Goal: Task Accomplishment & Management: Use online tool/utility

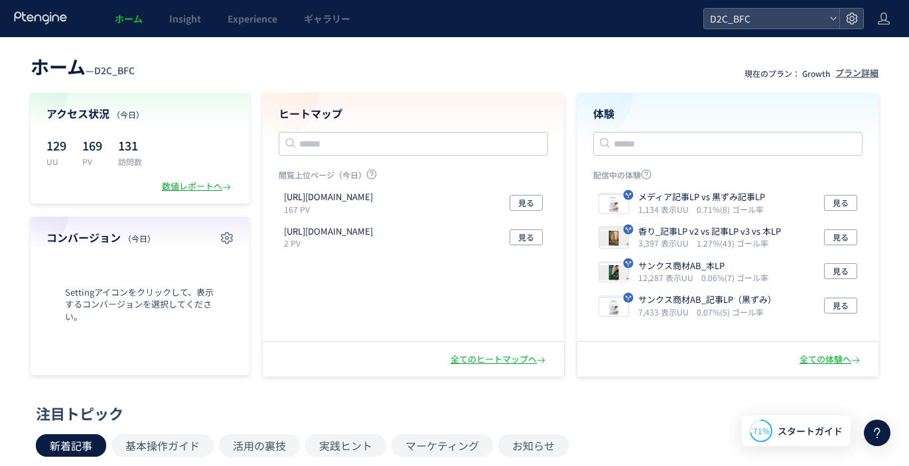
click at [323, 119] on h4 "ヒートマップ" at bounding box center [413, 113] width 269 height 15
click at [334, 292] on div "https://store.borderfree-official.com/lp 167 PV 見る https://store.borderfree-off…" at bounding box center [413, 263] width 300 height 155
click at [331, 113] on h4 "ヒートマップ" at bounding box center [413, 113] width 269 height 15
click at [271, 18] on span "Experience" at bounding box center [253, 18] width 50 height 13
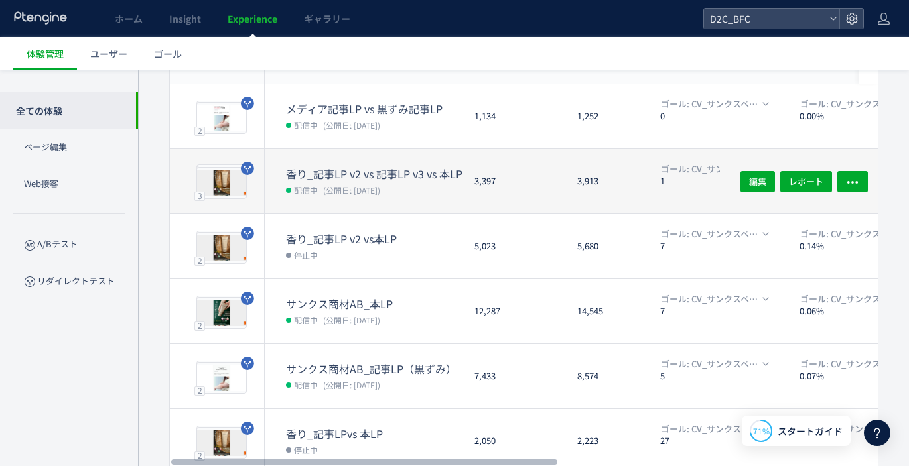
scroll to position [162, 0]
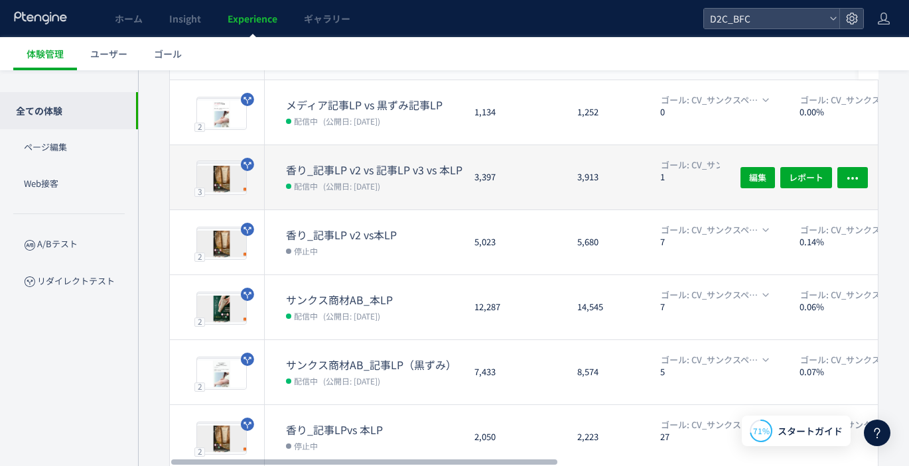
click at [342, 167] on dt "香り_記事LP v2 vs 記事LP v3 vs 本LP" at bounding box center [375, 170] width 178 height 15
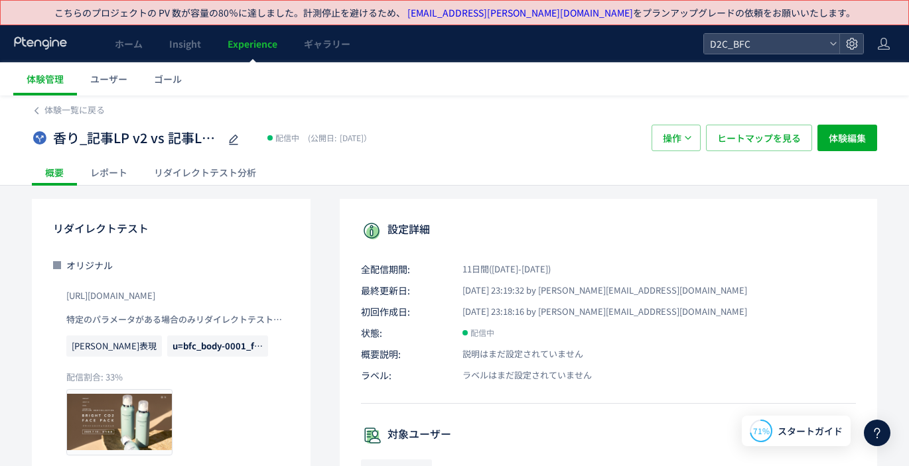
click at [196, 174] on div "リダイレクトテスト分析" at bounding box center [205, 172] width 129 height 27
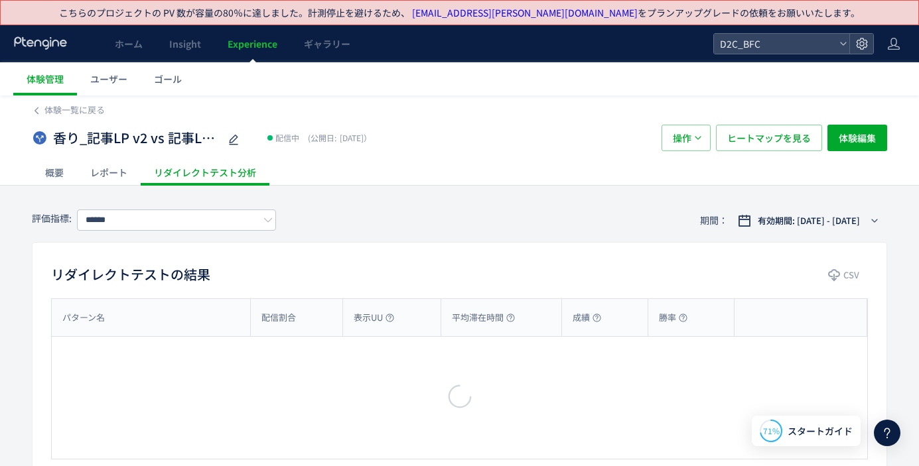
type input "**********"
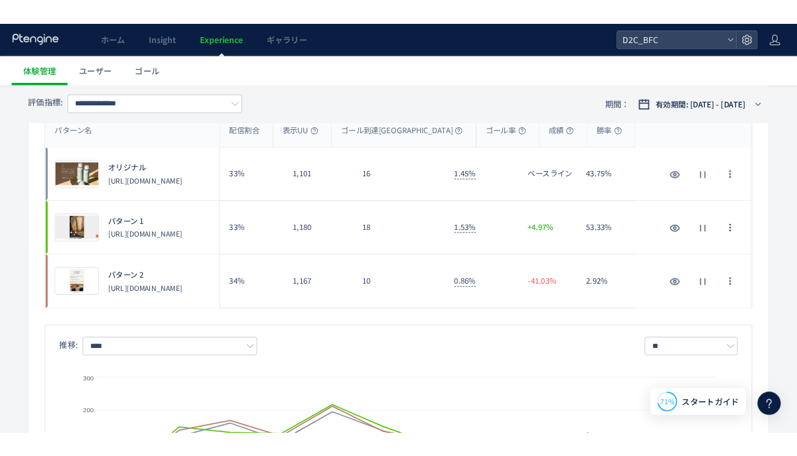
scroll to position [176, 0]
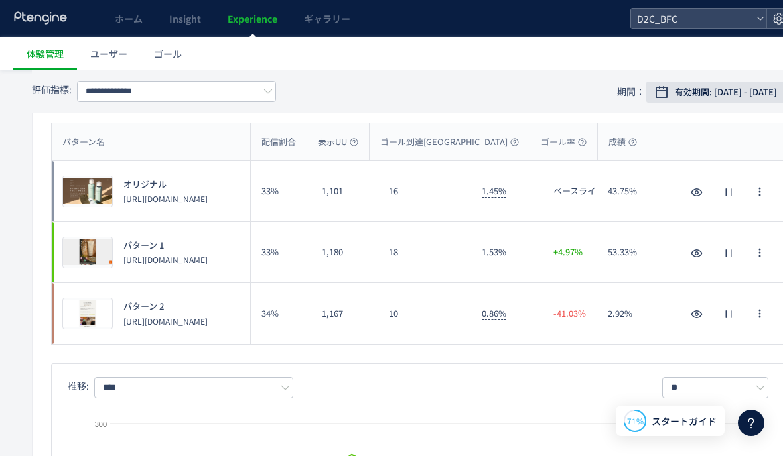
click at [718, 82] on button "有効期間: 2025/08/08 - 今日" at bounding box center [725, 92] width 158 height 21
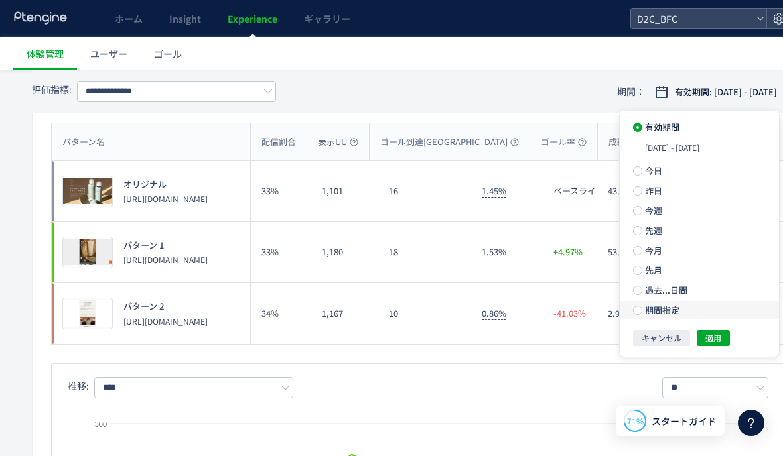
click at [659, 320] on label "期間指定" at bounding box center [699, 310] width 159 height 19
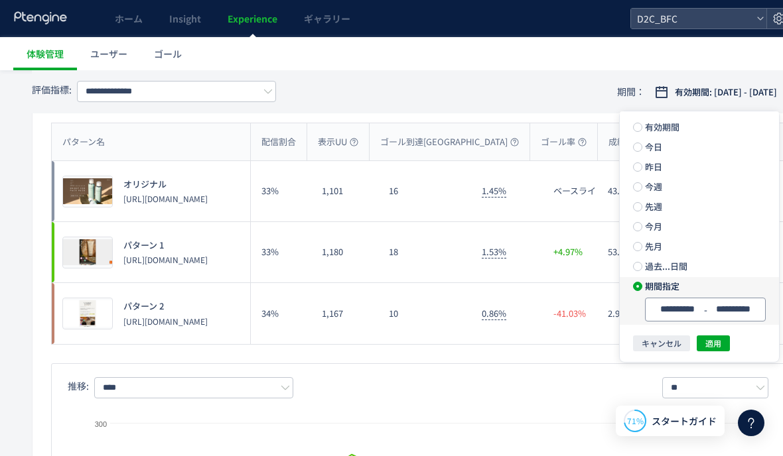
click at [699, 310] on input "**********" at bounding box center [677, 310] width 50 height 10
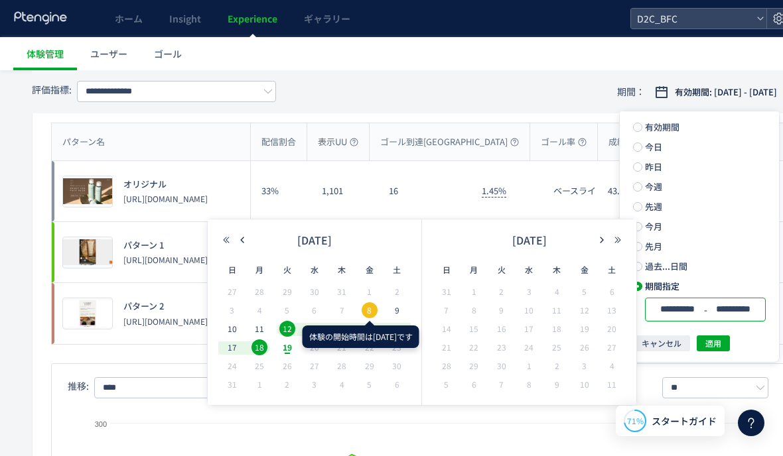
click at [363, 309] on span "8" at bounding box center [370, 311] width 16 height 16
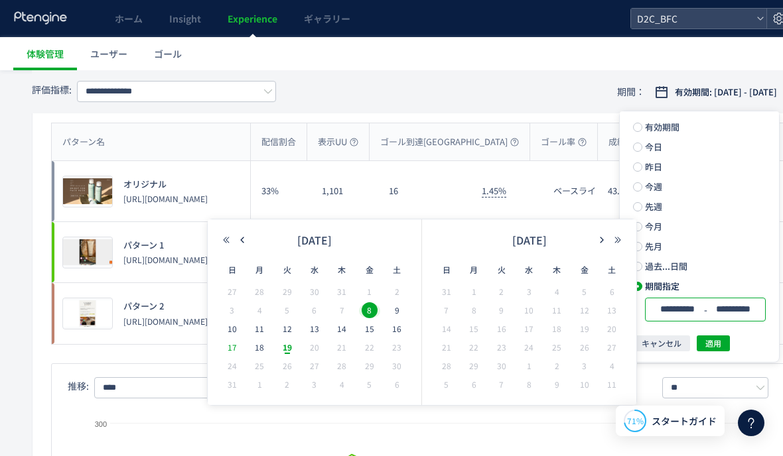
click at [228, 350] on span "17" at bounding box center [232, 348] width 16 height 16
type input "**********"
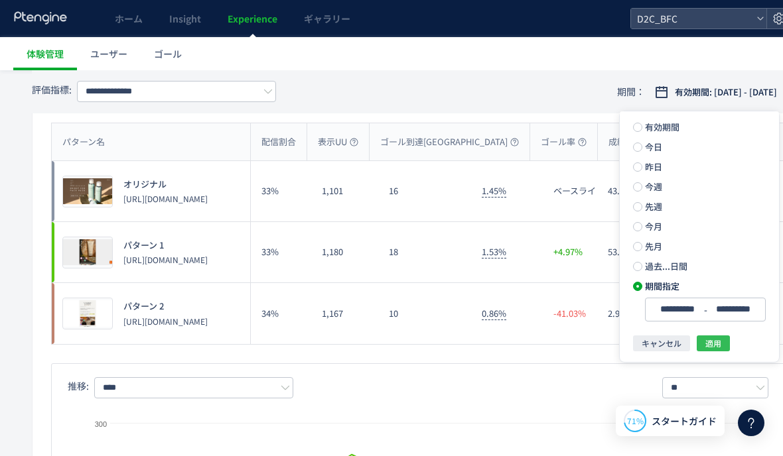
click at [720, 342] on span "適用" at bounding box center [713, 344] width 16 height 16
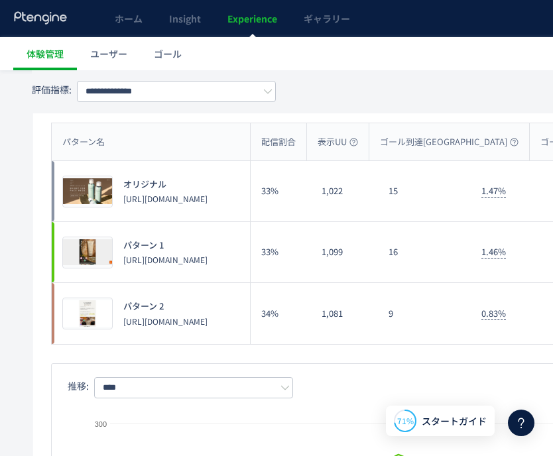
click at [310, 308] on div "34%" at bounding box center [281, 313] width 60 height 61
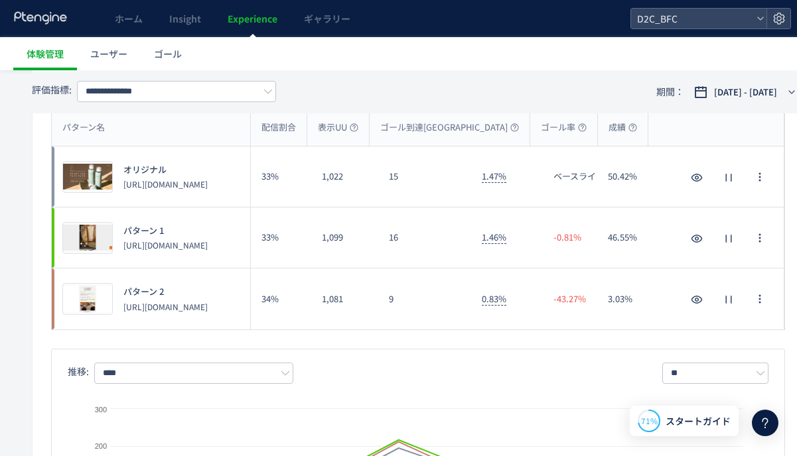
scroll to position [129, 0]
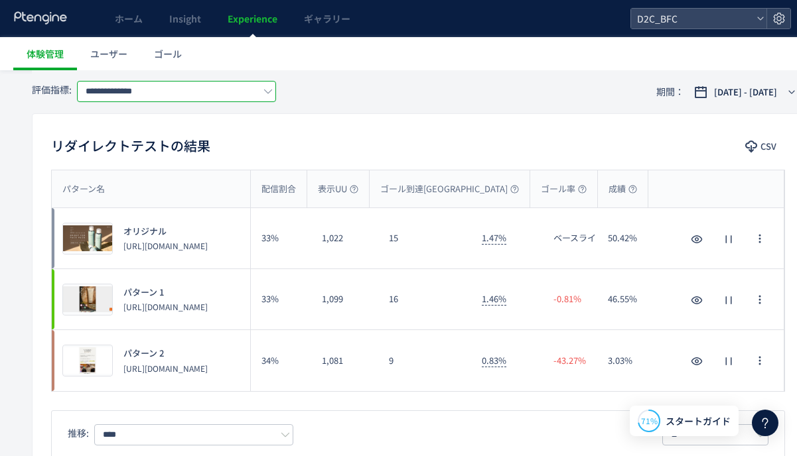
click at [255, 93] on input "**********" at bounding box center [176, 91] width 199 height 21
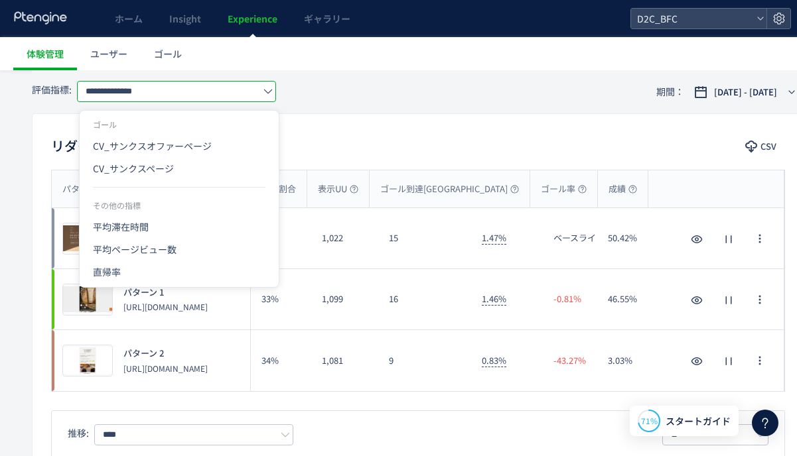
click at [466, 109] on div "**********" at bounding box center [418, 91] width 772 height 43
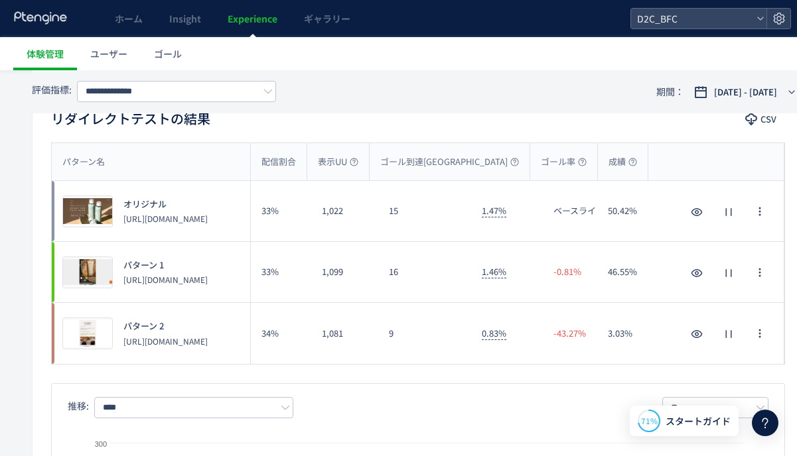
scroll to position [153, 0]
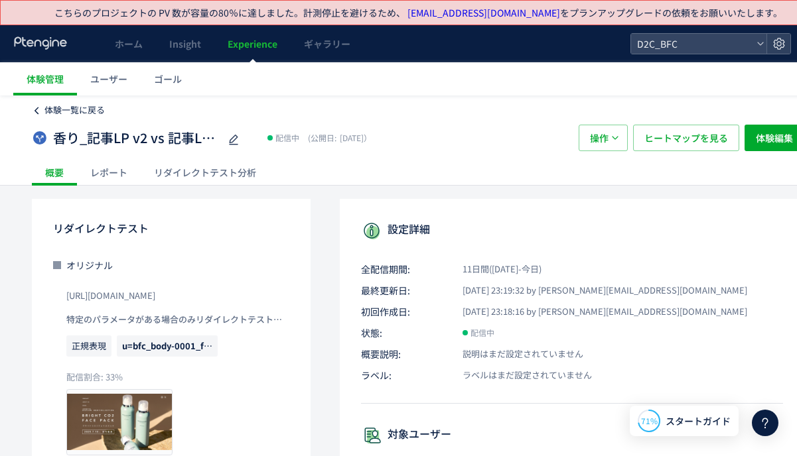
click at [65, 111] on span "体験一覧に戻る" at bounding box center [74, 109] width 60 height 13
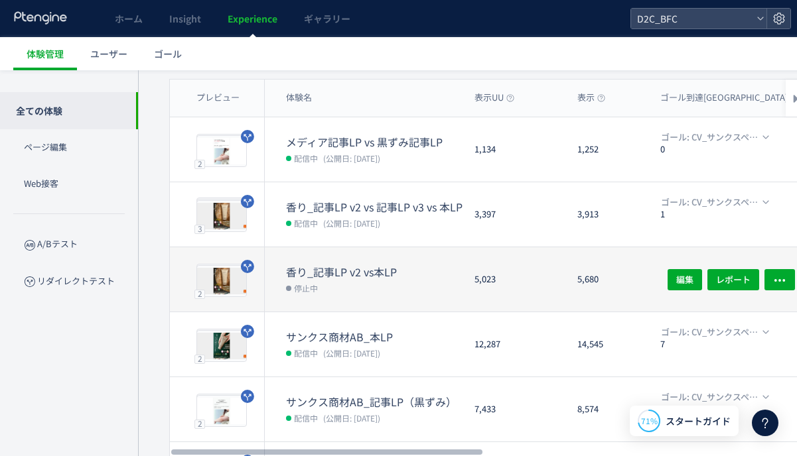
scroll to position [155, 0]
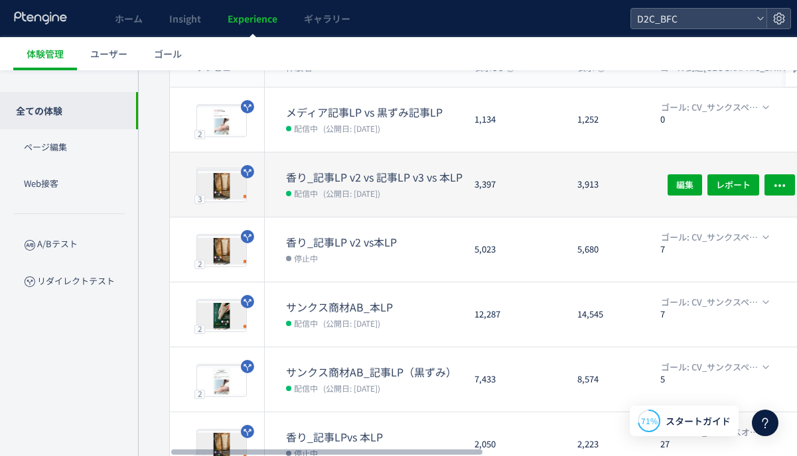
click at [380, 176] on dt "香り_記事LP v2 vs 記事LP v3 vs 本LP" at bounding box center [375, 177] width 178 height 15
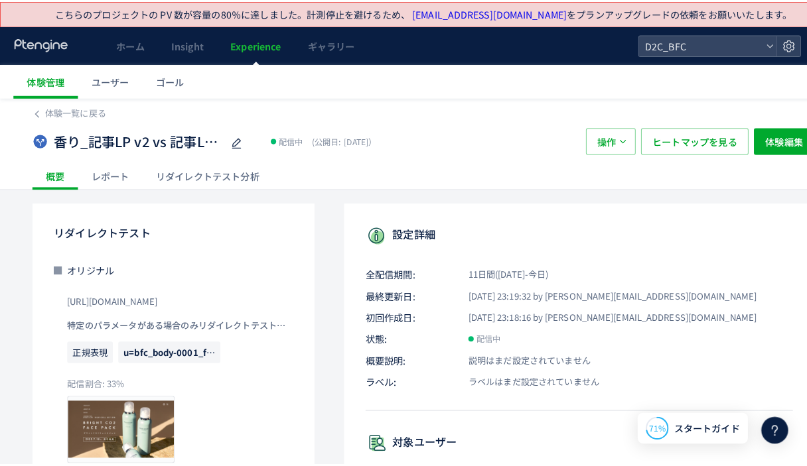
scroll to position [300, 0]
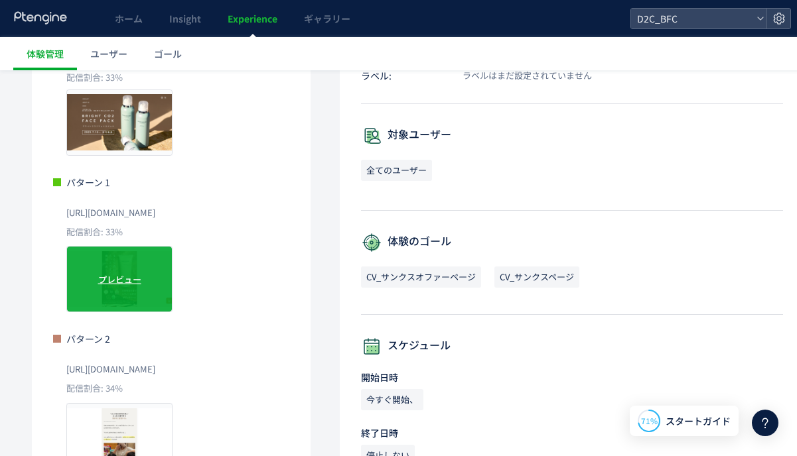
click at [143, 277] on div "プレビュー" at bounding box center [119, 279] width 106 height 66
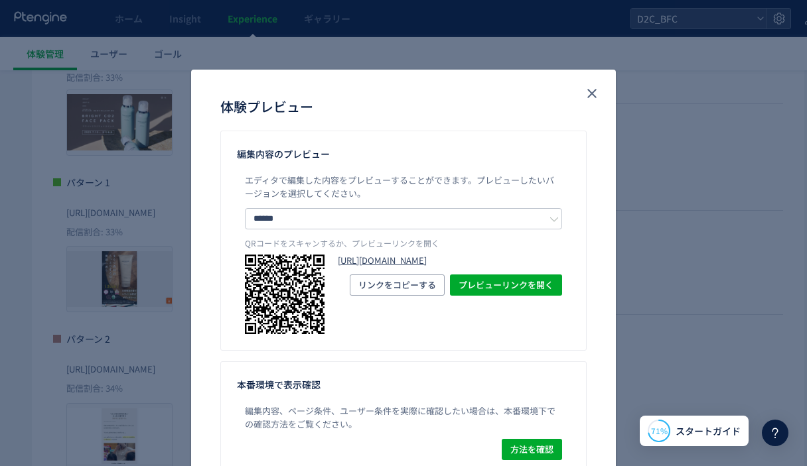
click at [360, 267] on link "https://store.borderfree-official.com/lp?preview_ptx_token=v4-59e32e74-0f30-48a…" at bounding box center [450, 261] width 224 height 13
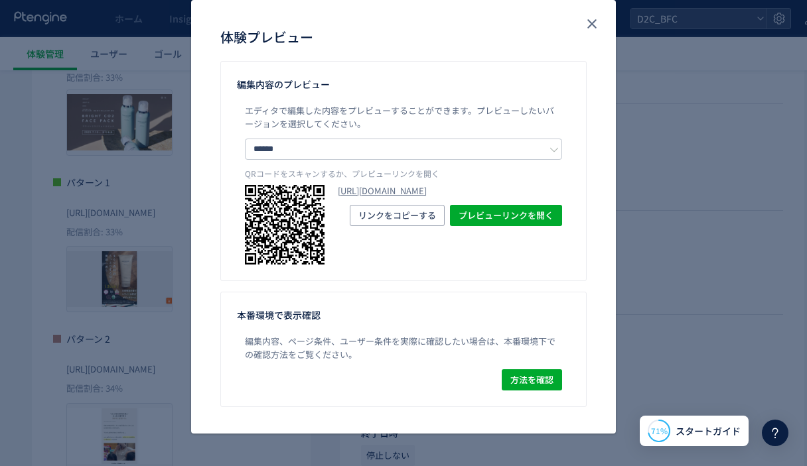
scroll to position [69, 0]
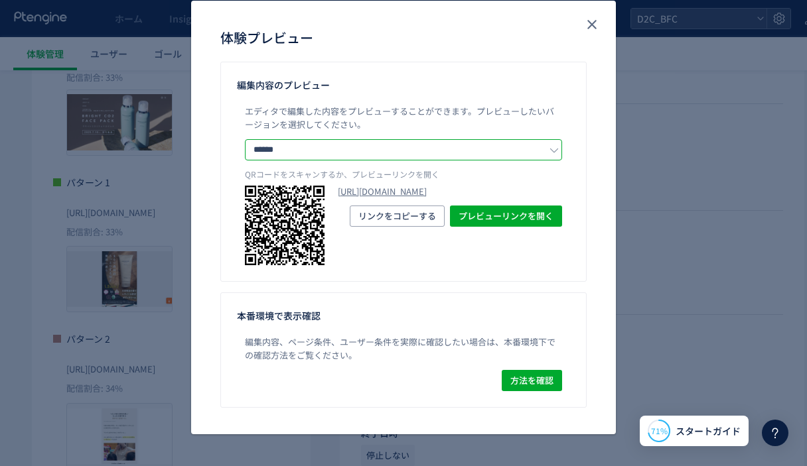
click at [376, 139] on input "******" at bounding box center [403, 149] width 317 height 21
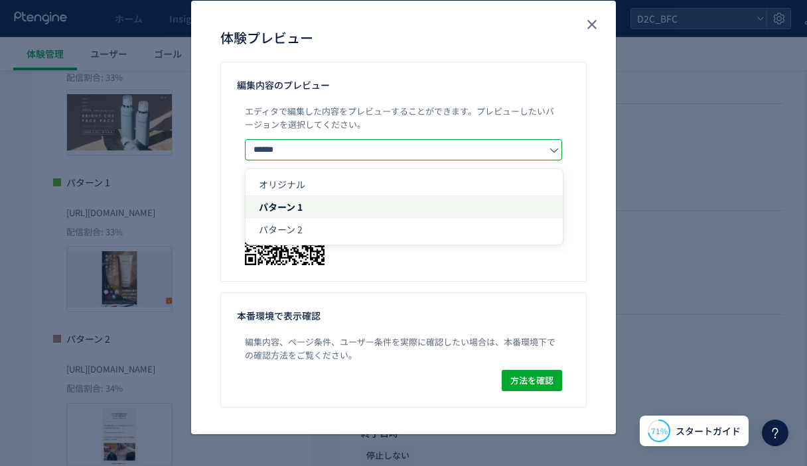
click at [376, 141] on input "******" at bounding box center [403, 149] width 317 height 21
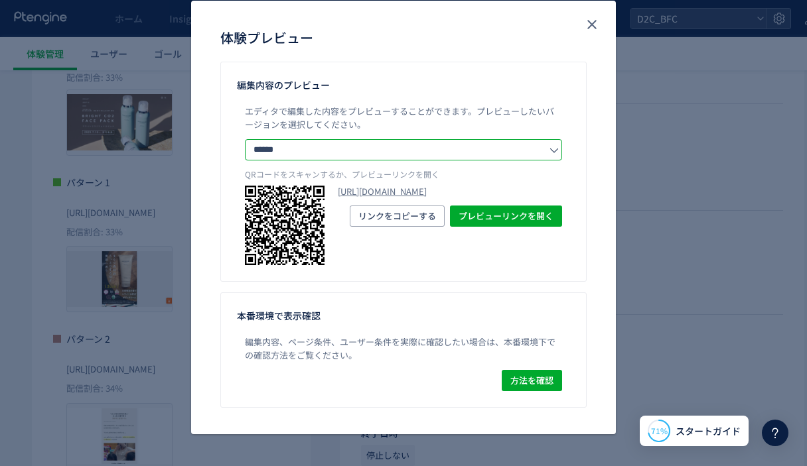
click at [376, 141] on input "******" at bounding box center [403, 149] width 317 height 21
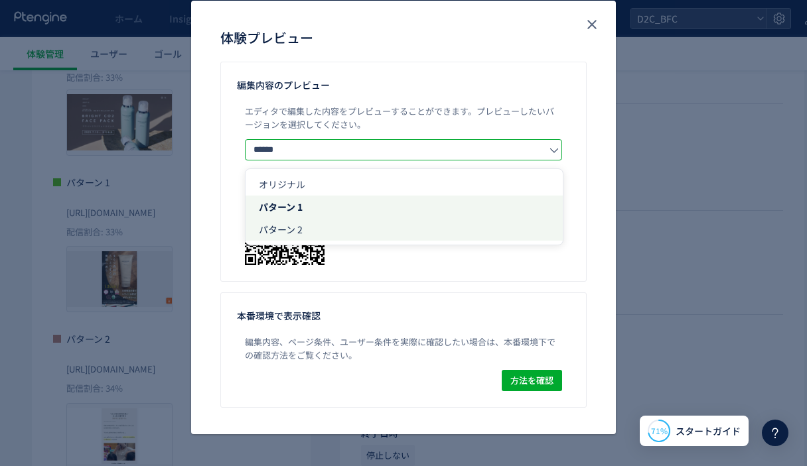
click at [321, 229] on li "パターン 2" at bounding box center [403, 229] width 317 height 23
type input "******"
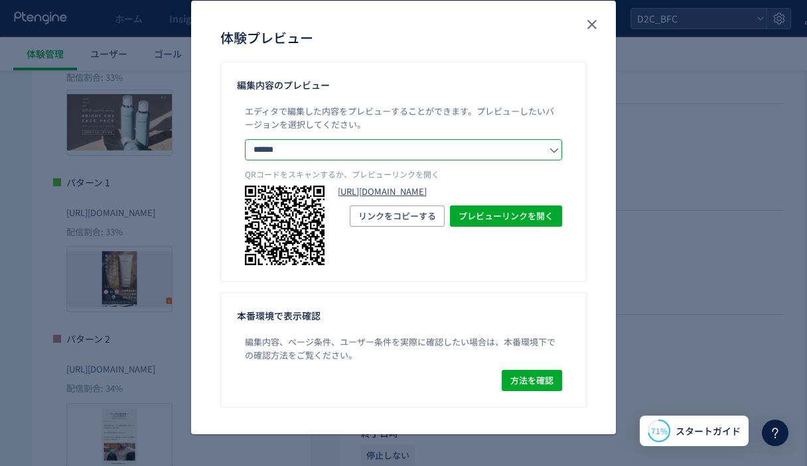
click at [372, 198] on link "https://store.borderfree-official.com/lp?preview_ptx_token=v4-c7061d91-5a7a-466…" at bounding box center [450, 192] width 224 height 13
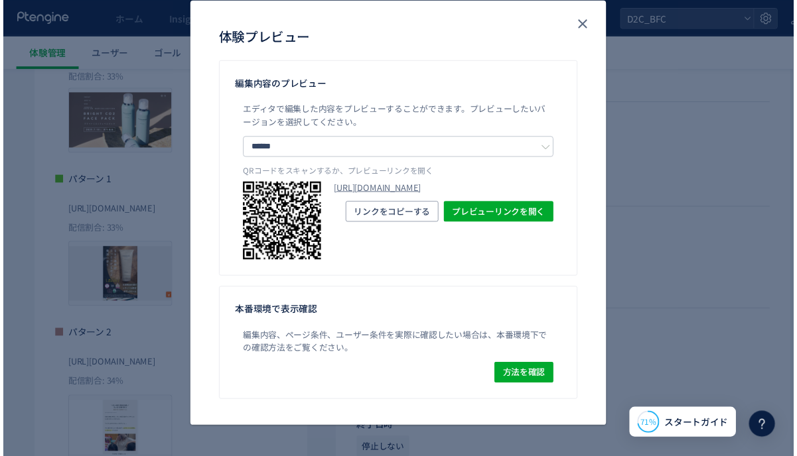
scroll to position [70, 0]
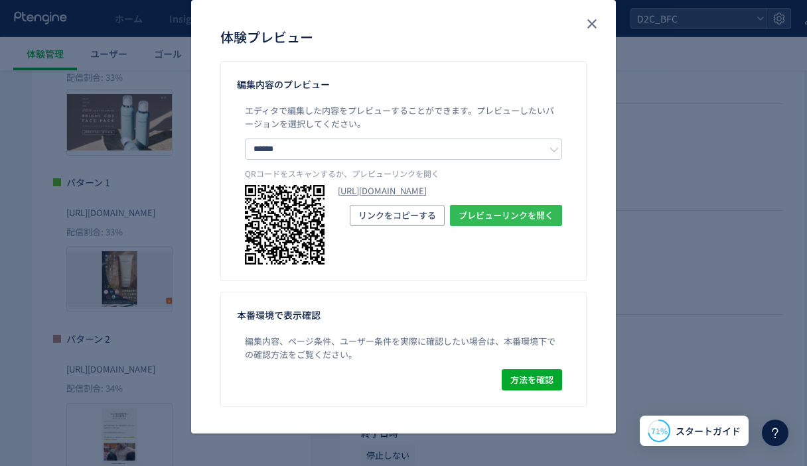
click at [474, 226] on span "プレビューリンクを開く" at bounding box center [505, 215] width 95 height 21
click at [529, 371] on span "方法を確認" at bounding box center [531, 380] width 43 height 21
click at [589, 21] on use "close" at bounding box center [591, 24] width 9 height 9
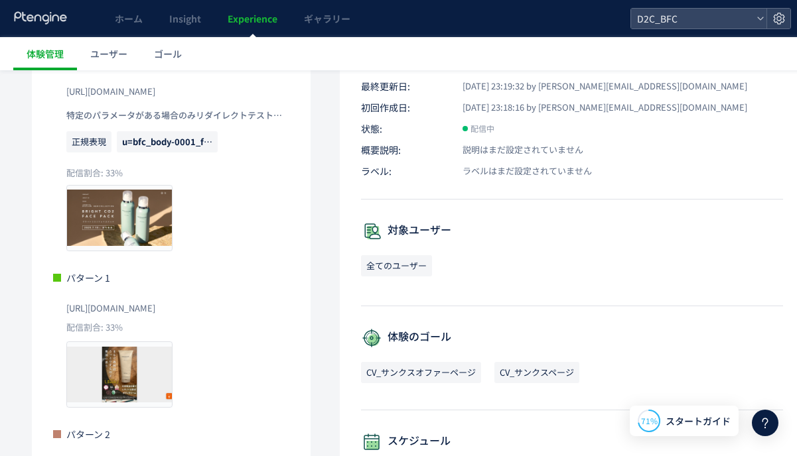
scroll to position [0, 0]
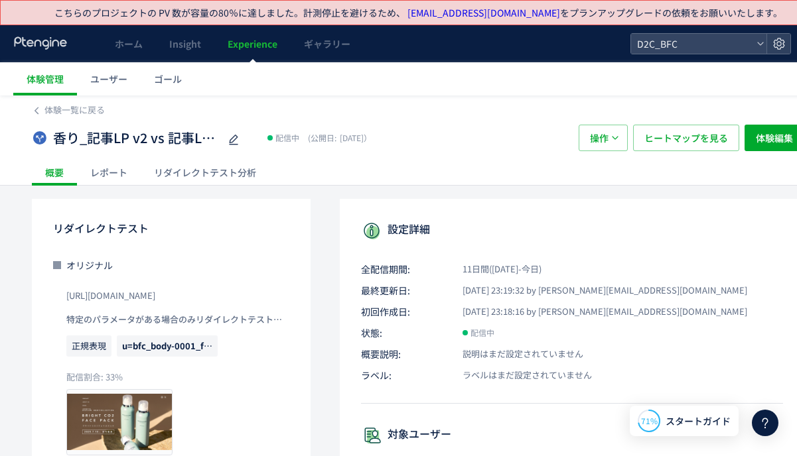
click at [50, 117] on div "香り_記事LP v2 vs 記事LP v3 vs 本LP 配信中 (公開日: 2025/08/08） 操作 ヒートマップを見る 体験編集" at bounding box center [418, 138] width 772 height 42
click at [50, 111] on span "体験一覧に戻る" at bounding box center [74, 109] width 60 height 13
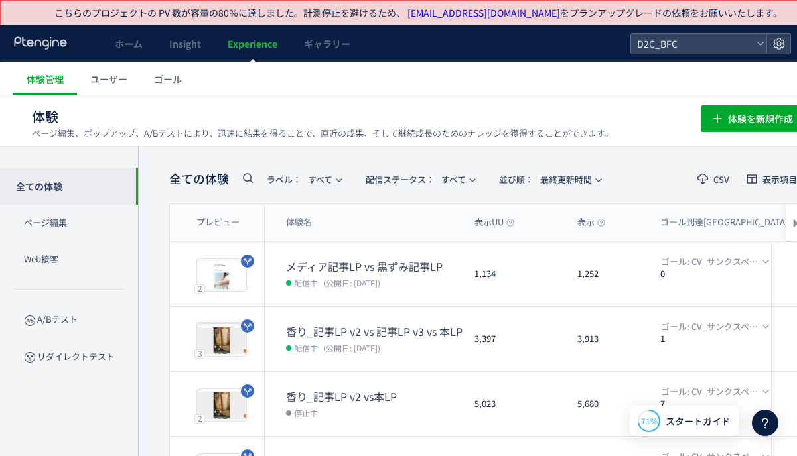
click at [216, 309] on div "3 プレビュー" at bounding box center [217, 339] width 95 height 64
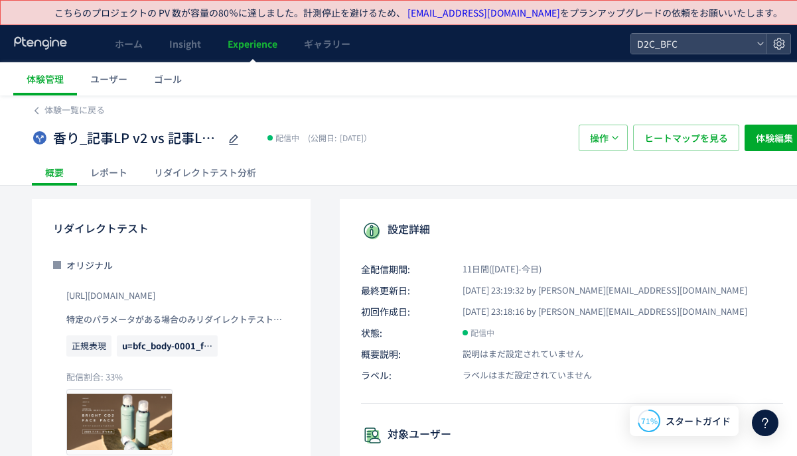
scroll to position [380, 0]
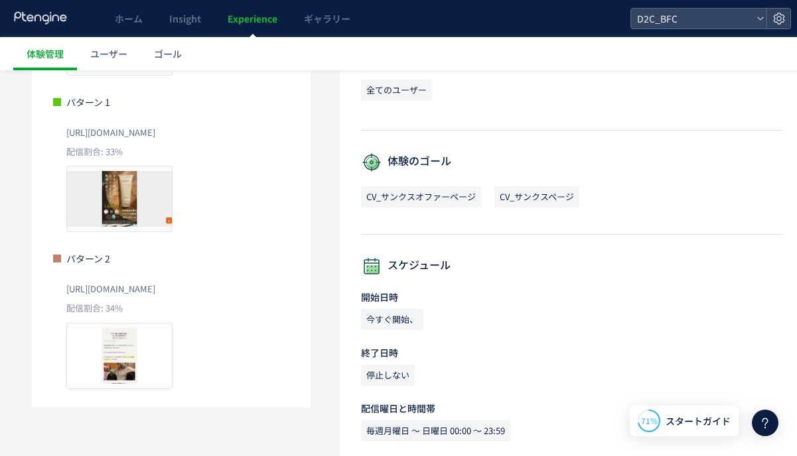
click at [155, 287] on span "[URL][DOMAIN_NAME]" at bounding box center [110, 289] width 89 height 21
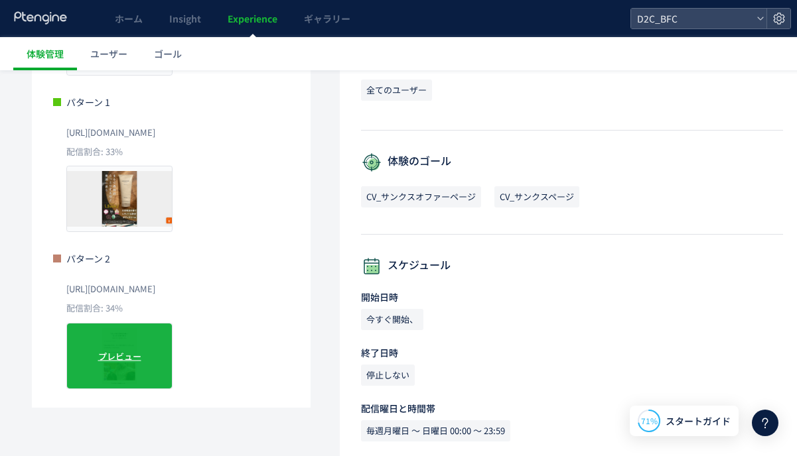
click at [138, 338] on div "プレビュー" at bounding box center [119, 356] width 106 height 66
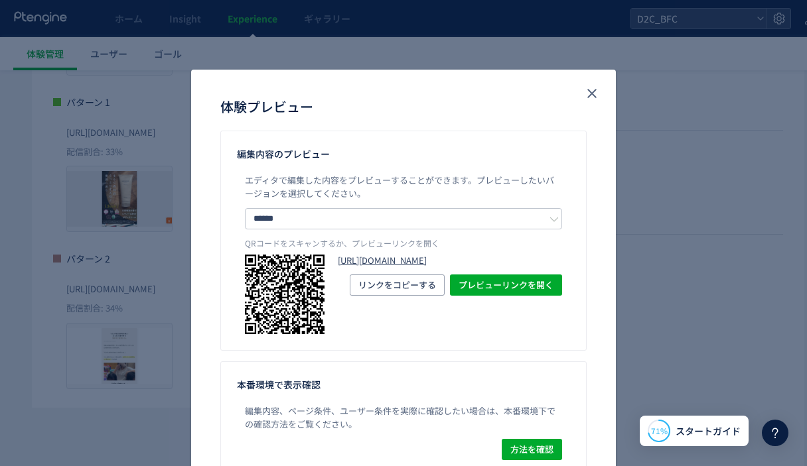
click at [428, 267] on link "https://store.borderfree-official.com/lp?preview_ptx_token=v4-fe07a65e-4218-49c…" at bounding box center [450, 261] width 224 height 13
click at [86, 210] on div "体験プレビュー 編集内容のプレビュー エディタで編集した内容をプレビューすることができます。 プレビューしたいバージョンを選択してください。 ****** オ…" at bounding box center [403, 233] width 807 height 466
click at [588, 90] on icon "close" at bounding box center [592, 94] width 16 height 16
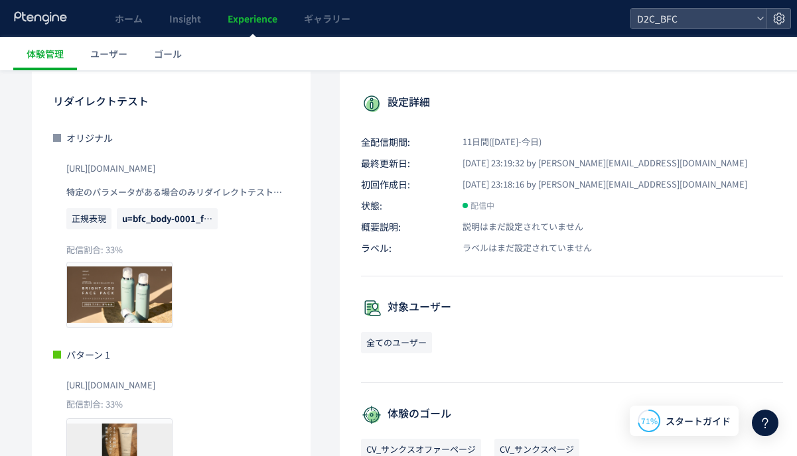
scroll to position [0, 0]
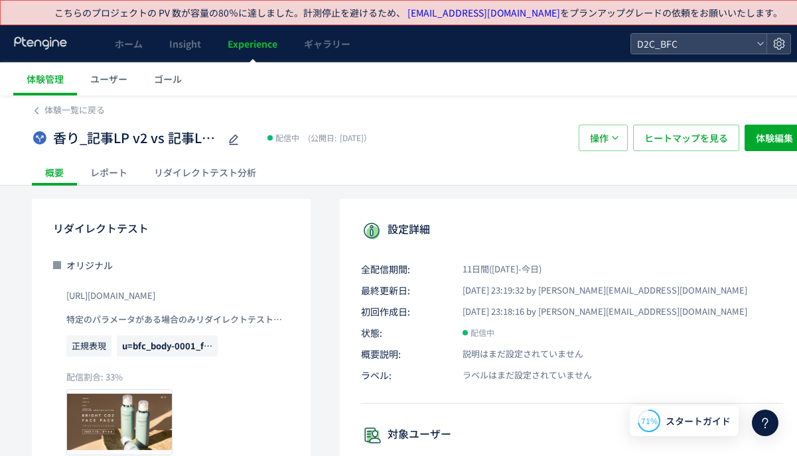
click at [203, 168] on div "リダイレクトテスト分析" at bounding box center [205, 172] width 129 height 27
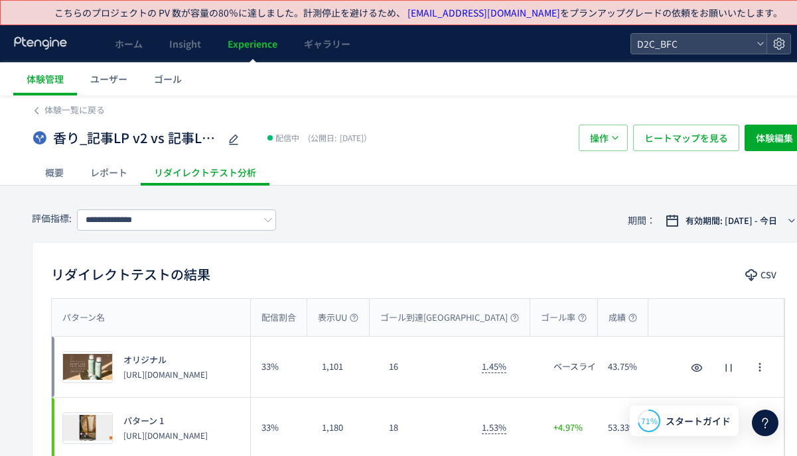
scroll to position [264, 0]
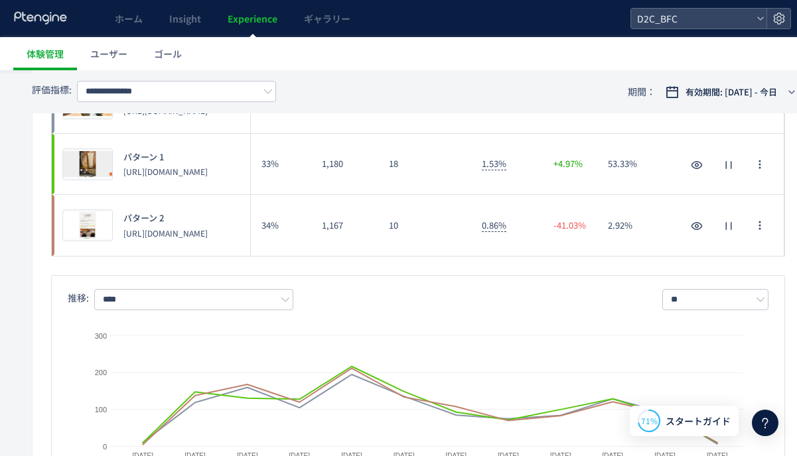
click at [177, 237] on p "[URL][DOMAIN_NAME]" at bounding box center [165, 233] width 84 height 11
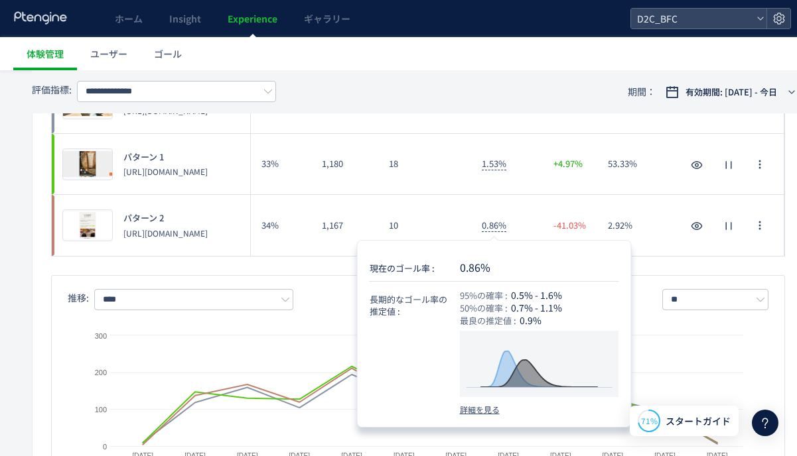
click at [435, 224] on div "10" at bounding box center [424, 225] width 93 height 61
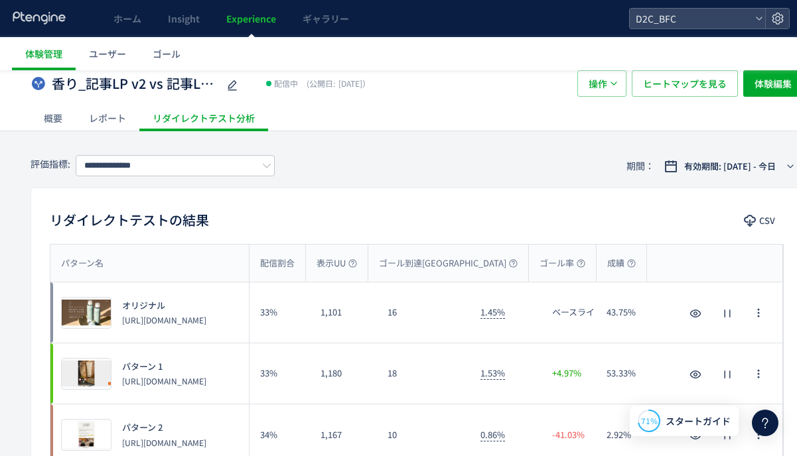
scroll to position [64, 1]
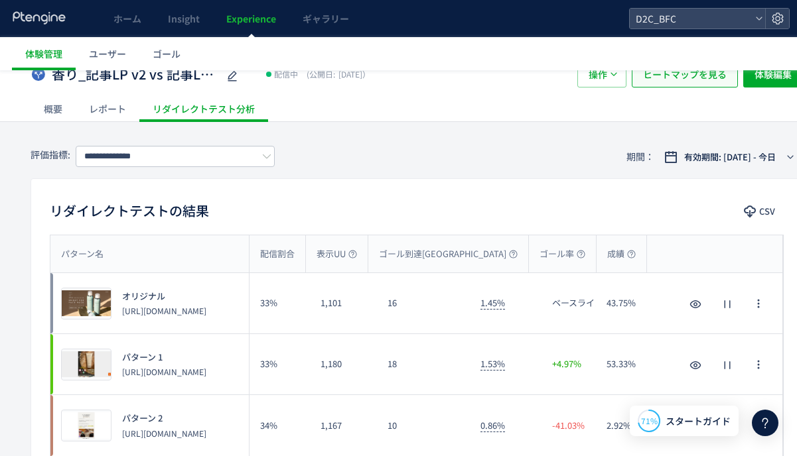
click at [696, 83] on span "ヒートマップを見る" at bounding box center [685, 74] width 84 height 27
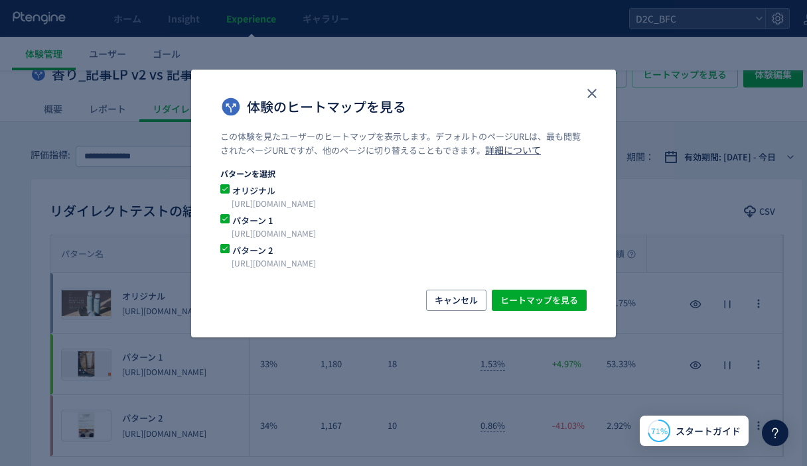
click at [261, 194] on span "オリジナル" at bounding box center [396, 190] width 332 height 13
click at [525, 301] on span "ヒートマップを見る" at bounding box center [539, 300] width 78 height 21
click at [596, 92] on icon "close" at bounding box center [592, 94] width 16 height 16
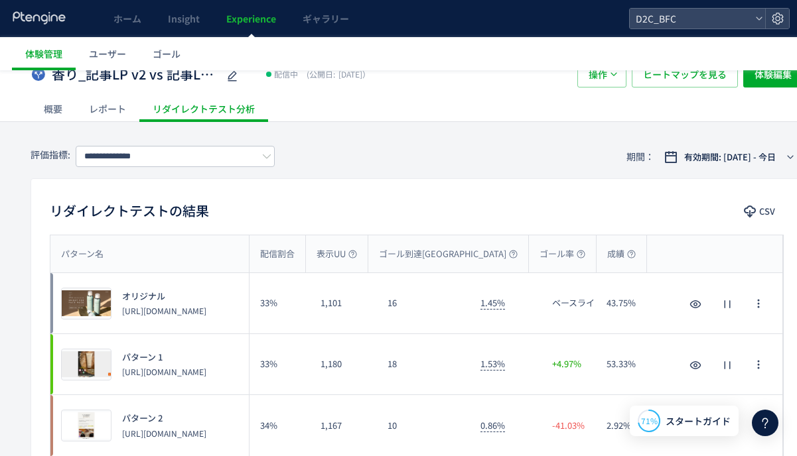
scroll to position [0, 1]
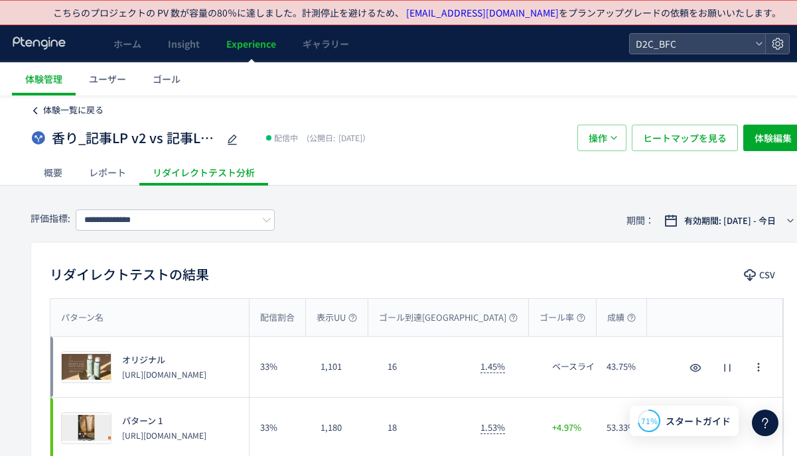
click at [54, 109] on span "体験一覧に戻る" at bounding box center [73, 109] width 60 height 13
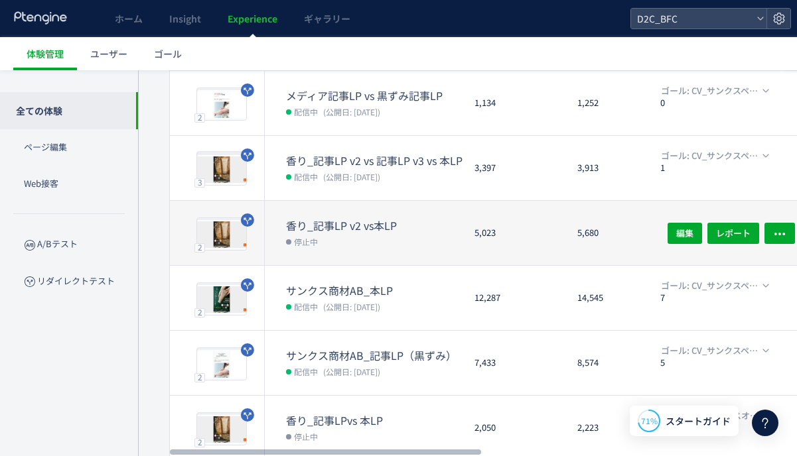
click at [361, 218] on dt "香り_記事LP v2 vs本LP" at bounding box center [375, 225] width 178 height 15
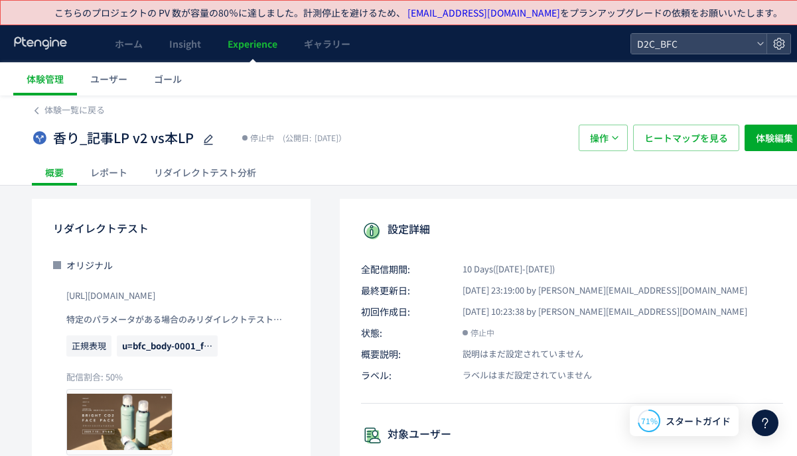
click at [198, 176] on div "リダイレクトテスト分析" at bounding box center [205, 172] width 129 height 27
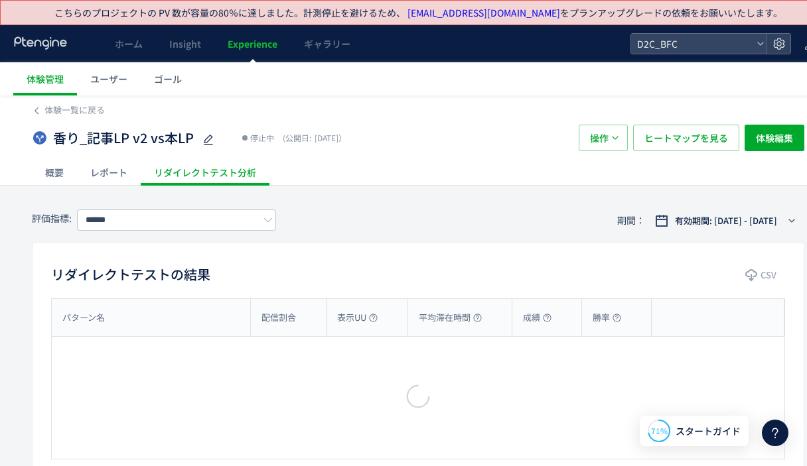
type input "**********"
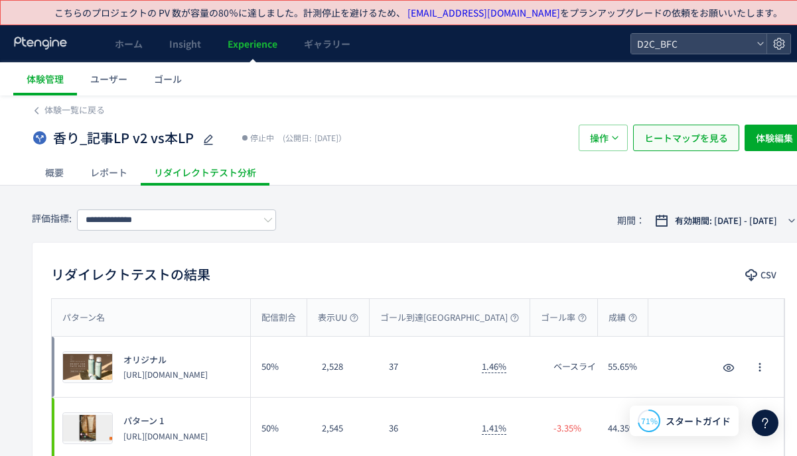
click at [671, 145] on span "ヒートマップを見る" at bounding box center [686, 138] width 84 height 27
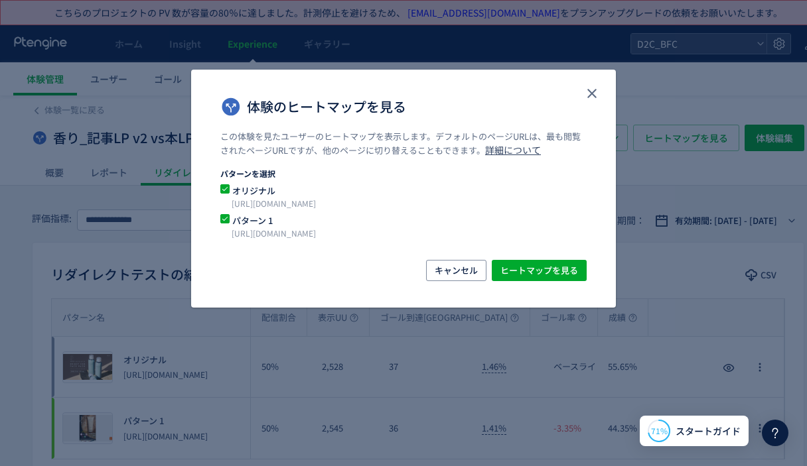
click at [295, 197] on p "[URL][DOMAIN_NAME]" at bounding box center [388, 203] width 312 height 13
click at [262, 196] on span "オリジナル" at bounding box center [396, 190] width 332 height 13
click at [541, 269] on span "ヒートマップを見る" at bounding box center [539, 270] width 78 height 21
click at [591, 92] on icon "close" at bounding box center [592, 94] width 16 height 16
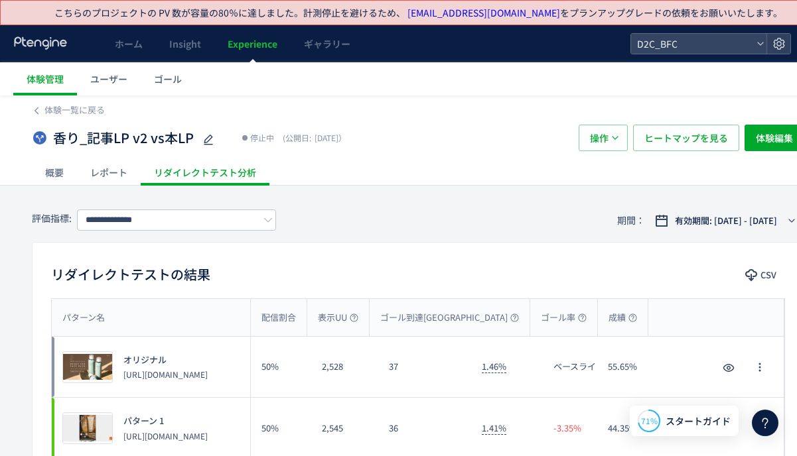
click at [72, 102] on div "体験一覧に戻る" at bounding box center [418, 106] width 772 height 21
click at [73, 107] on span "体験一覧に戻る" at bounding box center [74, 109] width 60 height 13
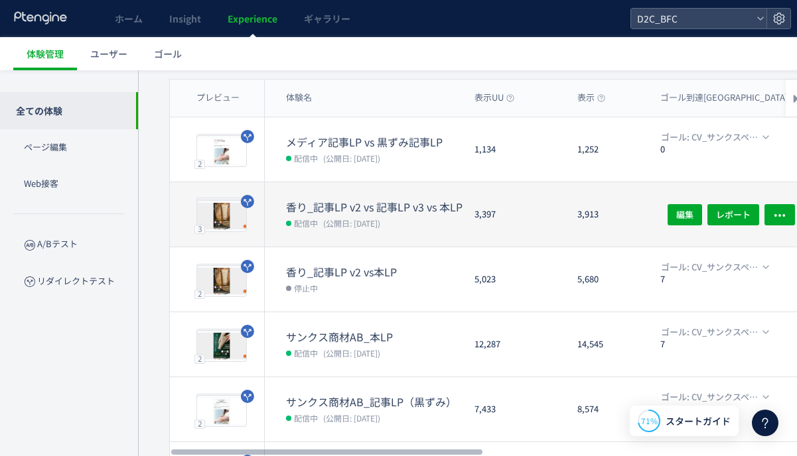
scroll to position [148, 0]
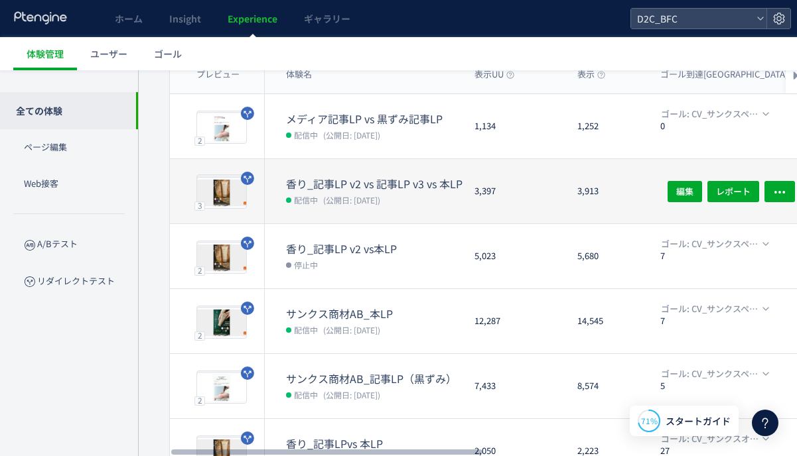
click at [376, 173] on div "香り_記事LP v2 vs 記事LP v3 vs 本LP 配信中 (公開日: 2025/08/08)" at bounding box center [364, 191] width 199 height 64
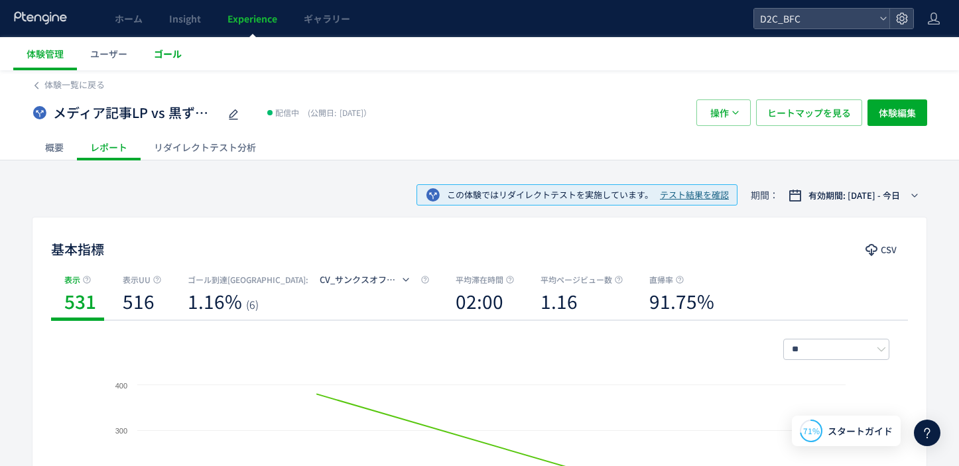
click at [180, 64] on link "ゴール" at bounding box center [168, 53] width 54 height 33
